Goal: Task Accomplishment & Management: Manage account settings

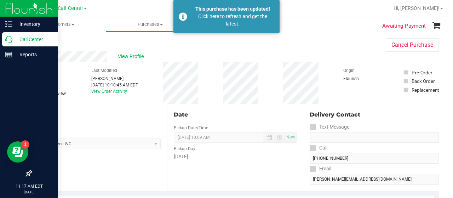
scroll to position [303, 0]
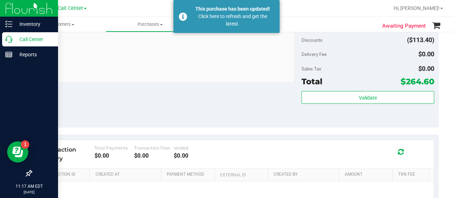
click at [15, 38] on p "Call Center" at bounding box center [33, 39] width 42 height 8
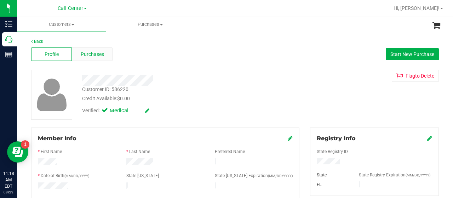
click at [83, 51] on span "Purchases" at bounding box center [92, 54] width 23 height 7
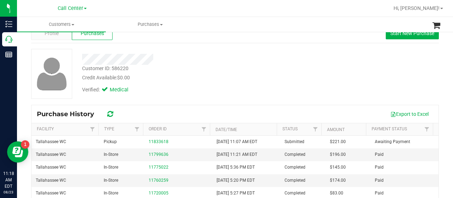
scroll to position [22, 0]
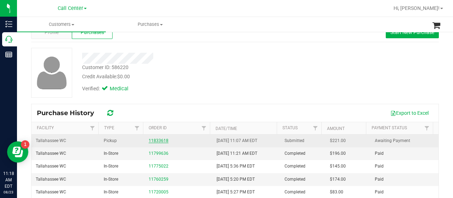
click at [151, 138] on link "11833618" at bounding box center [159, 140] width 20 height 5
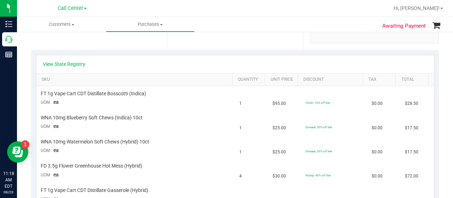
scroll to position [140, 0]
click at [65, 63] on link "View State Registry" at bounding box center [64, 64] width 42 height 7
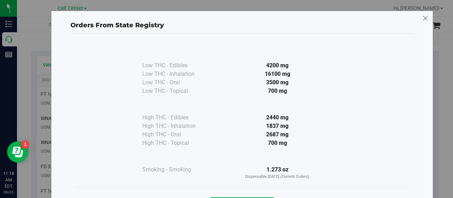
click at [422, 16] on icon at bounding box center [425, 18] width 6 height 11
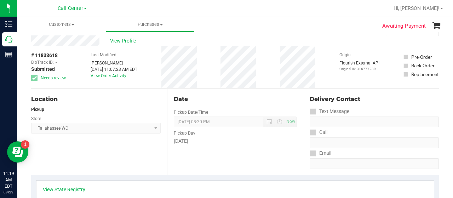
scroll to position [0, 0]
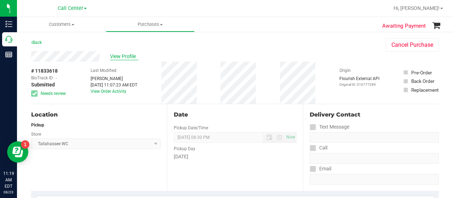
click at [126, 59] on span "View Profile" at bounding box center [124, 56] width 28 height 7
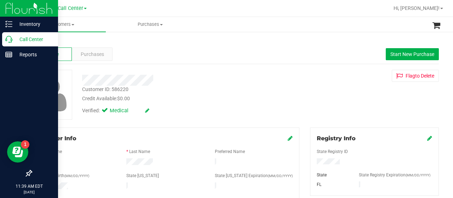
click at [11, 39] on icon at bounding box center [8, 39] width 7 height 7
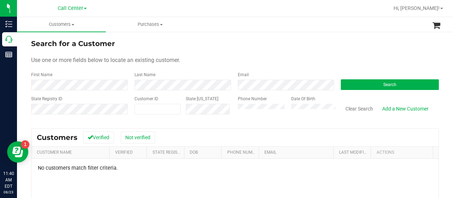
click at [221, 112] on div "State Registry ID Customer ID State [US_STATE] Phone Number Date Of Birth Clear…" at bounding box center [234, 107] width 407 height 25
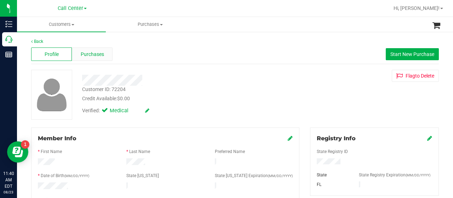
click at [84, 52] on span "Purchases" at bounding box center [92, 54] width 23 height 7
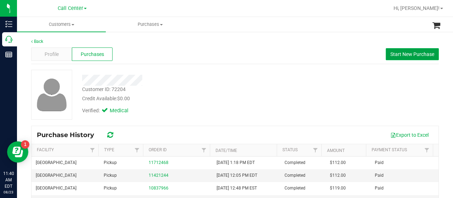
click at [401, 53] on span "Start New Purchase" at bounding box center [412, 54] width 44 height 6
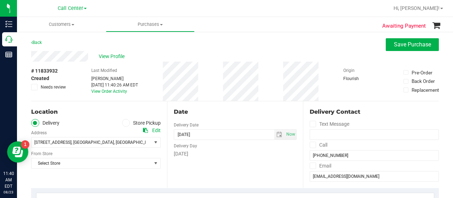
click at [124, 123] on icon at bounding box center [126, 123] width 4 height 0
click at [0, 0] on input "Store Pickup" at bounding box center [0, 0] width 0 height 0
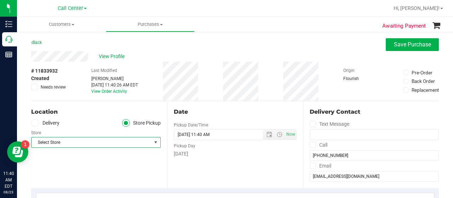
click at [112, 142] on span "Select Store" at bounding box center [91, 142] width 120 height 10
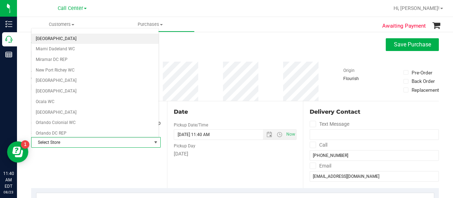
scroll to position [247, 0]
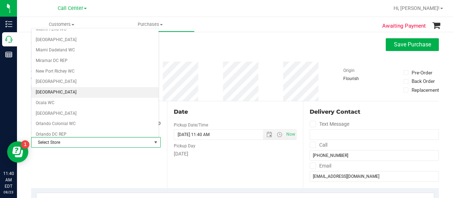
click at [86, 87] on li "[GEOGRAPHIC_DATA]" at bounding box center [94, 92] width 127 height 11
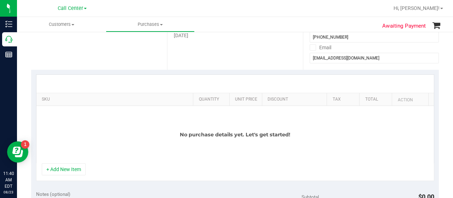
scroll to position [118, 0]
click at [56, 168] on button "+ Add New Item" at bounding box center [64, 169] width 44 height 12
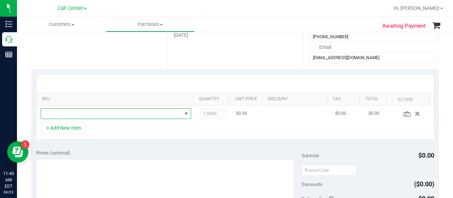
click at [86, 116] on span "NO DATA FOUND" at bounding box center [111, 114] width 141 height 10
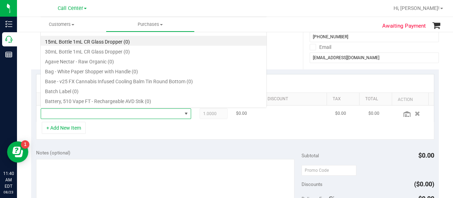
scroll to position [10, 143]
type input "soothe"
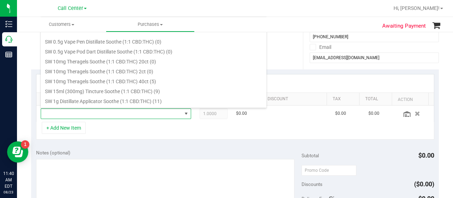
scroll to position [396, 0]
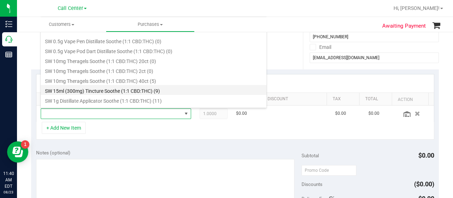
click at [105, 88] on li "SW 15ml (300mg) Tincture Soothe (1:1 CBD:THC) (9)" at bounding box center [154, 90] width 226 height 10
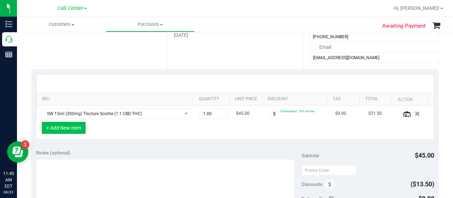
click at [68, 131] on button "+ Add New Item" at bounding box center [64, 128] width 44 height 12
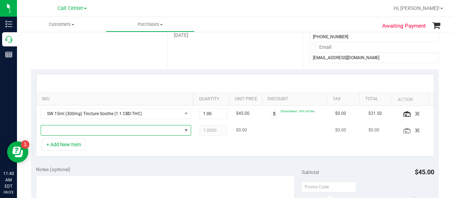
click at [81, 128] on span "NO DATA FOUND" at bounding box center [111, 130] width 141 height 10
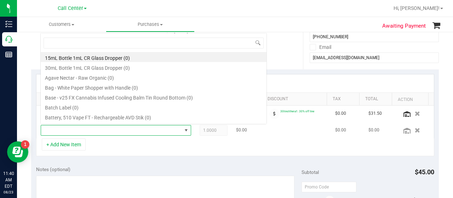
scroll to position [10, 143]
type input "relief"
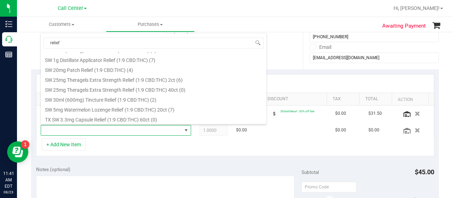
scroll to position [266, 0]
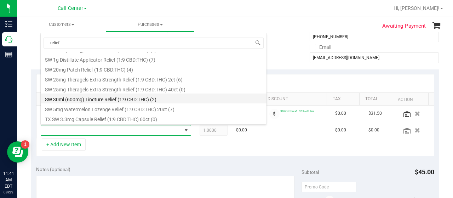
click at [108, 100] on li "SW 30ml (600mg) Tincture Relief (1:9 CBD:THC) (2)" at bounding box center [154, 98] width 226 height 10
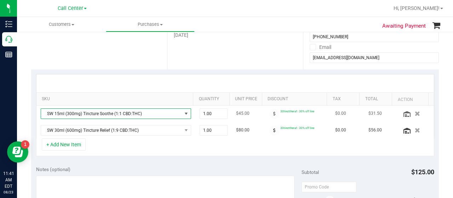
click at [108, 115] on span "SW 15ml (300mg) Tincture Soothe (1:1 CBD:THC)" at bounding box center [111, 114] width 141 height 10
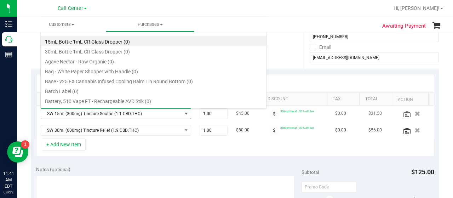
scroll to position [10, 143]
type input "sooth"
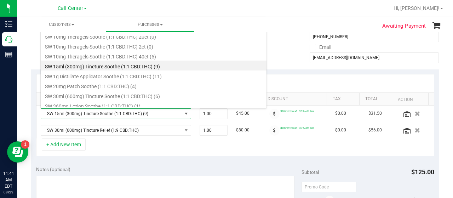
scroll to position [424, 0]
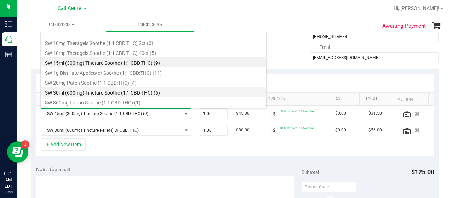
click at [122, 93] on li "SW 30ml (600mg) Tincture Soothe (1:1 CBD:THC) (6)" at bounding box center [154, 92] width 226 height 10
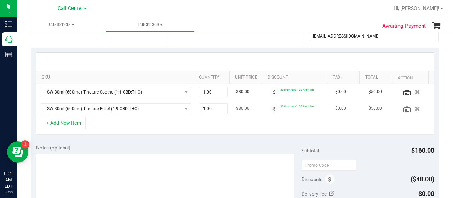
scroll to position [140, 0]
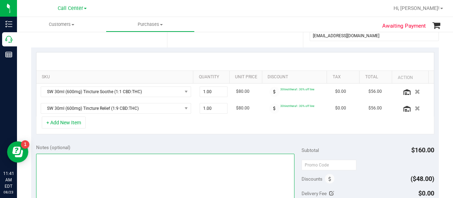
click at [200, 170] on textarea at bounding box center [165, 187] width 258 height 68
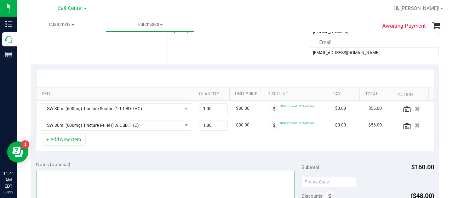
scroll to position [141, 0]
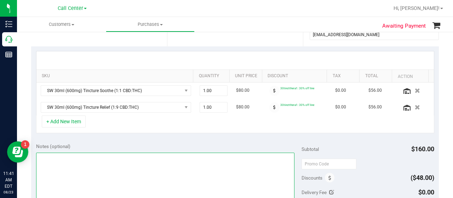
click at [138, 166] on textarea at bounding box center [165, 186] width 258 height 68
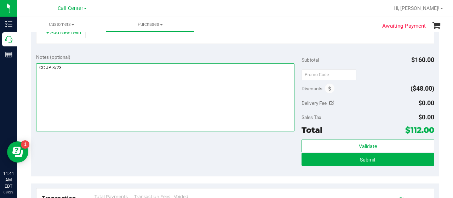
scroll to position [231, 0]
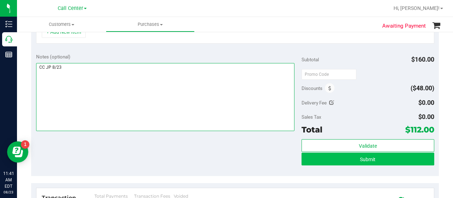
type textarea "CC JP 8/23"
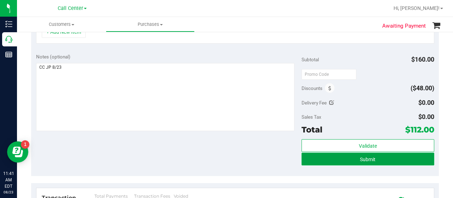
click at [361, 153] on button "Submit" at bounding box center [367, 158] width 133 height 13
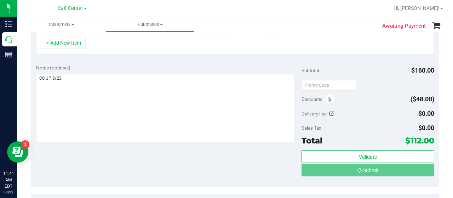
scroll to position [209, 0]
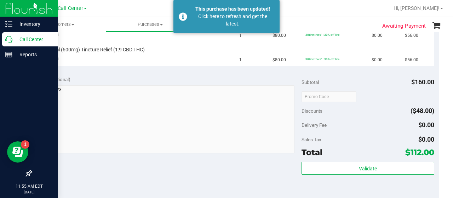
click at [13, 42] on p "Call Center" at bounding box center [33, 39] width 42 height 8
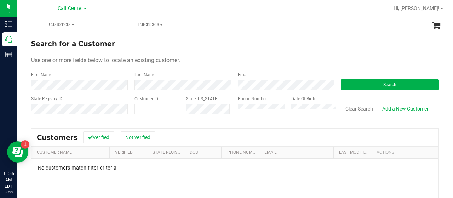
click at [224, 110] on div "State Registry ID Customer ID State [US_STATE] Phone Number Date Of Birth Clear…" at bounding box center [234, 107] width 407 height 25
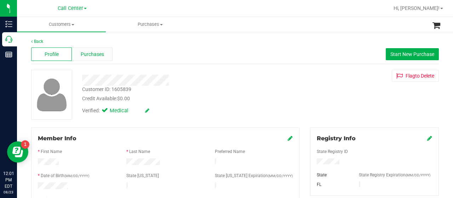
click at [95, 56] on span "Purchases" at bounding box center [92, 54] width 23 height 7
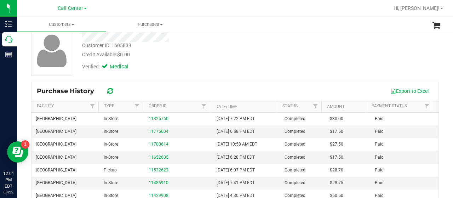
scroll to position [45, 0]
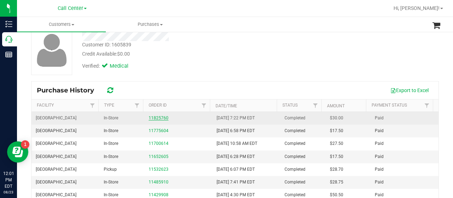
click at [156, 116] on link "11825760" at bounding box center [159, 117] width 20 height 5
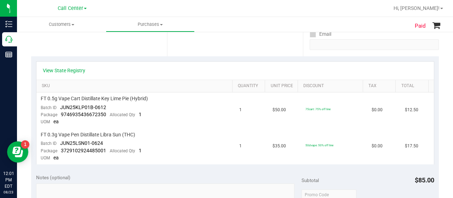
scroll to position [143, 0]
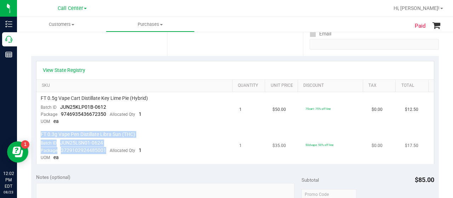
drag, startPoint x: 104, startPoint y: 149, endPoint x: 37, endPoint y: 133, distance: 69.0
click at [37, 133] on td "FT 0.3g Vape Pen Distillate Libra Sun (THC) Batch ID JUN25LSN01-0624 Package 37…" at bounding box center [135, 146] width 199 height 36
copy td "FT 0.3g Vape Pen Distillate Libra Sun (THC) Batch ID JUN25LSN01-0624 Package 37…"
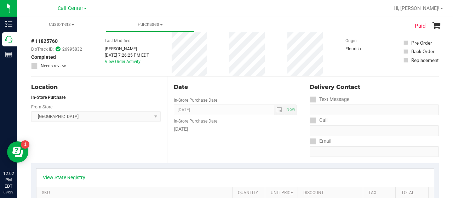
scroll to position [0, 0]
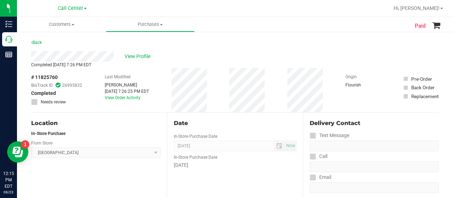
drag, startPoint x: 58, startPoint y: 77, endPoint x: 36, endPoint y: 77, distance: 22.3
click at [36, 77] on div "# 11825760 BioTrack ID: 26995832 Completed Needs review" at bounding box center [56, 89] width 51 height 31
copy span "11825760"
click at [138, 54] on span "View Profile" at bounding box center [138, 56] width 28 height 7
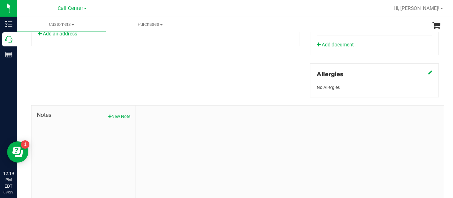
scroll to position [289, 0]
click at [114, 114] on button "New Note" at bounding box center [119, 116] width 22 height 6
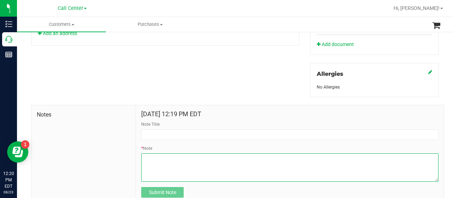
click at [158, 168] on textarea "* Note" at bounding box center [289, 167] width 297 height 28
paste textarea "Completed By: [PERSON_NAME] Contact Reasons: feedback.complaint.product1 Order …"
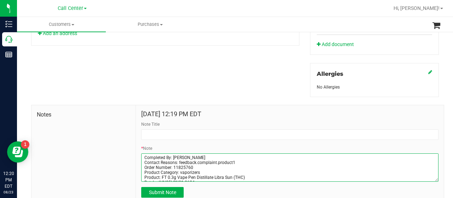
scroll to position [50, 0]
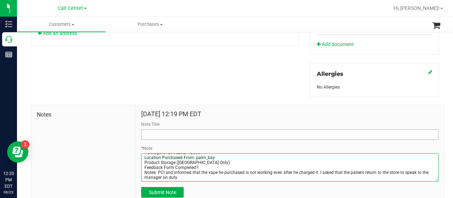
type textarea "Completed By: [PERSON_NAME] Contact Reasons: feedback.complaint.product1 Order …"
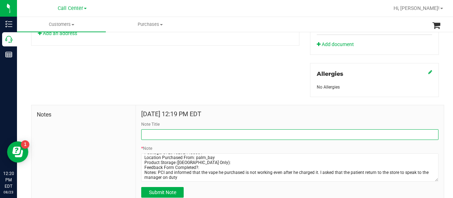
click at [161, 131] on input "Note Title" at bounding box center [289, 134] width 297 height 11
type input "complaint"
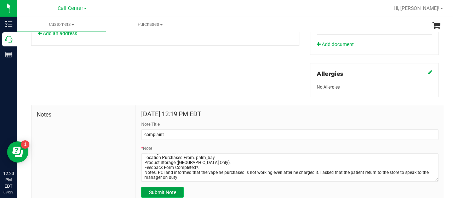
click at [161, 189] on span "Submit Note" at bounding box center [162, 192] width 27 height 6
